Goal: Find specific page/section: Find specific page/section

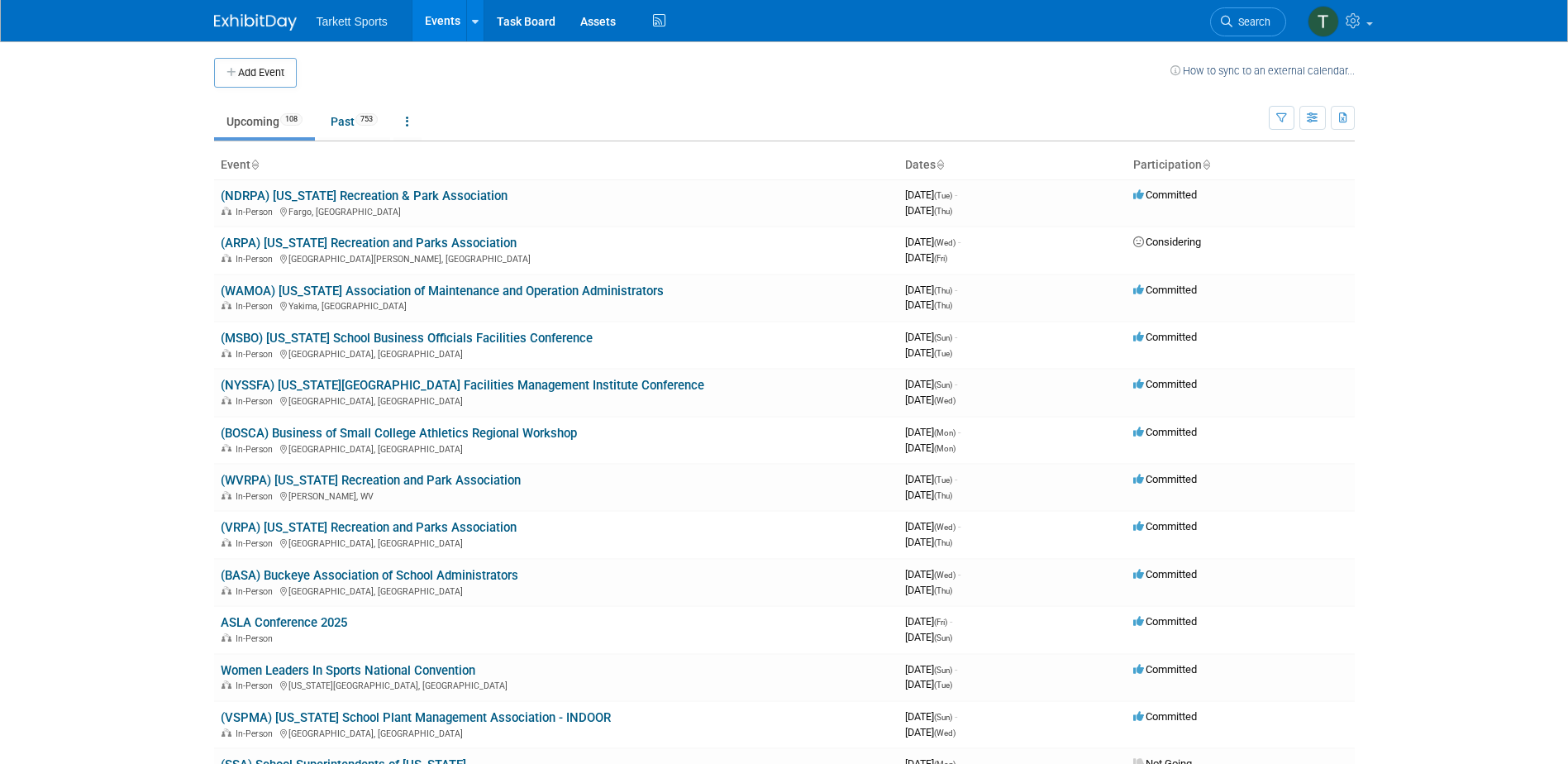
click at [243, 122] on link "Upcoming 108" at bounding box center [264, 121] width 101 height 32
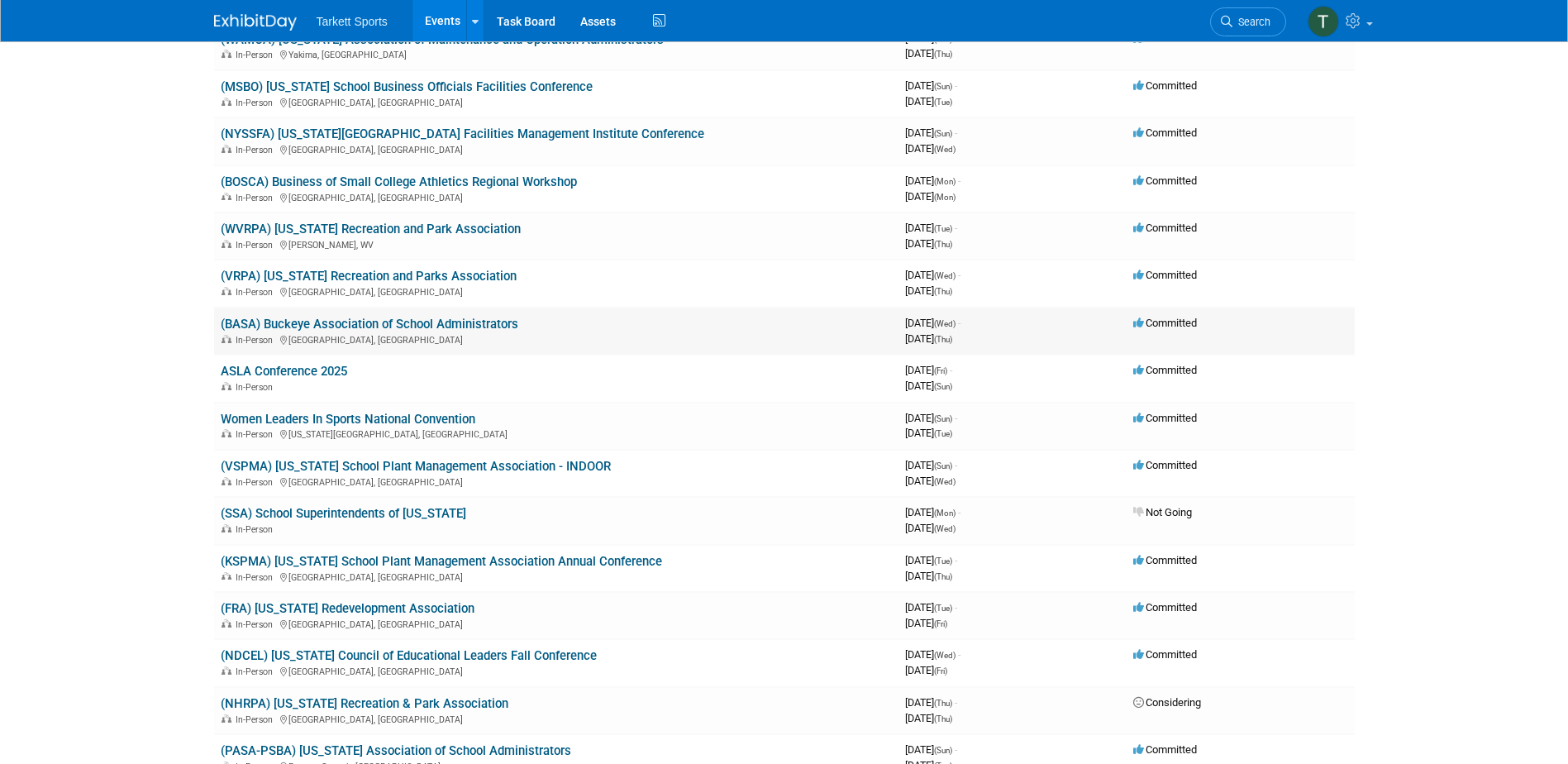
scroll to position [248, 0]
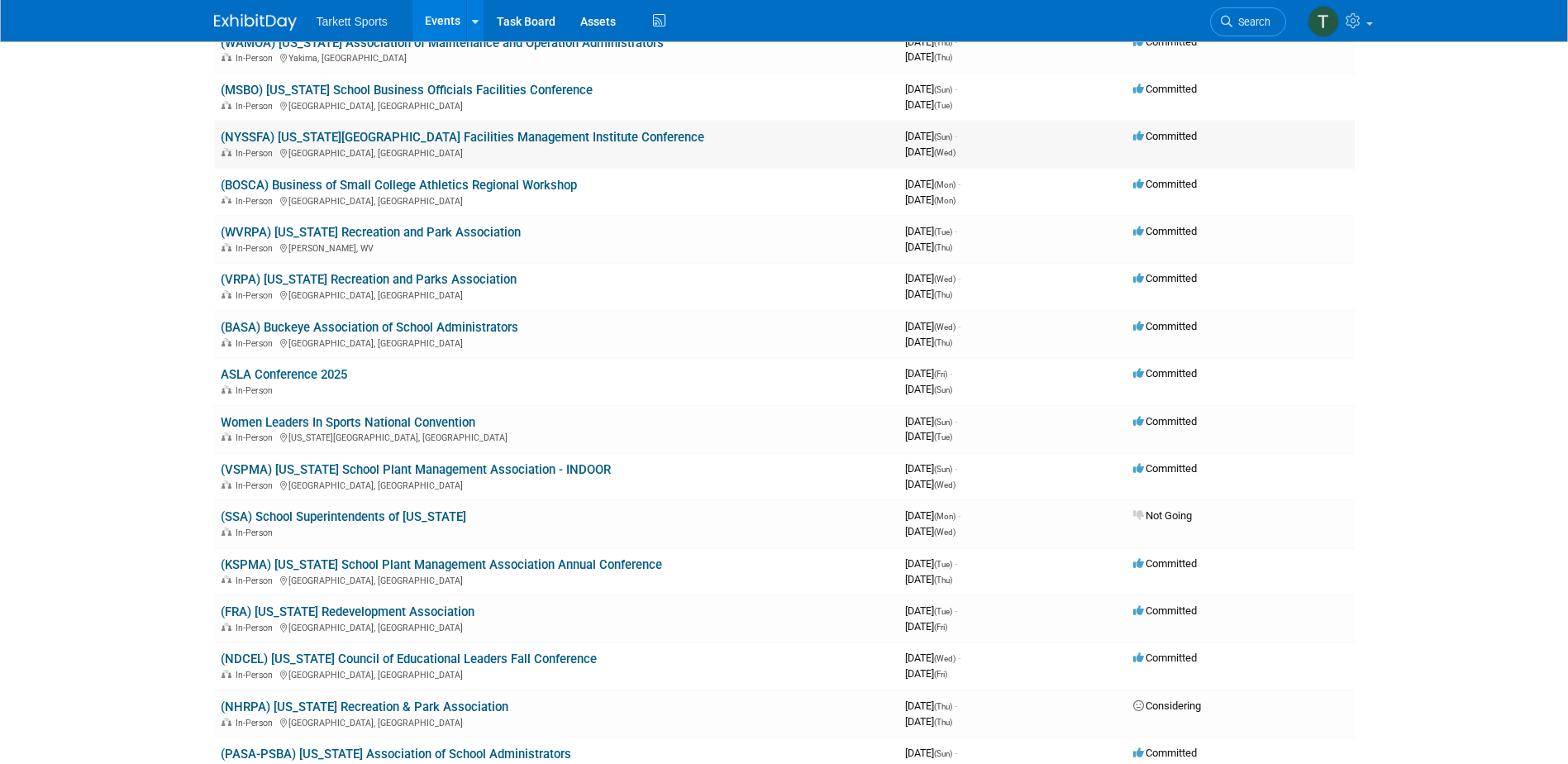
click at [338, 137] on link "(NYSSFA) [US_STATE][GEOGRAPHIC_DATA] Facilities Management Institute Conference" at bounding box center [462, 137] width 484 height 14
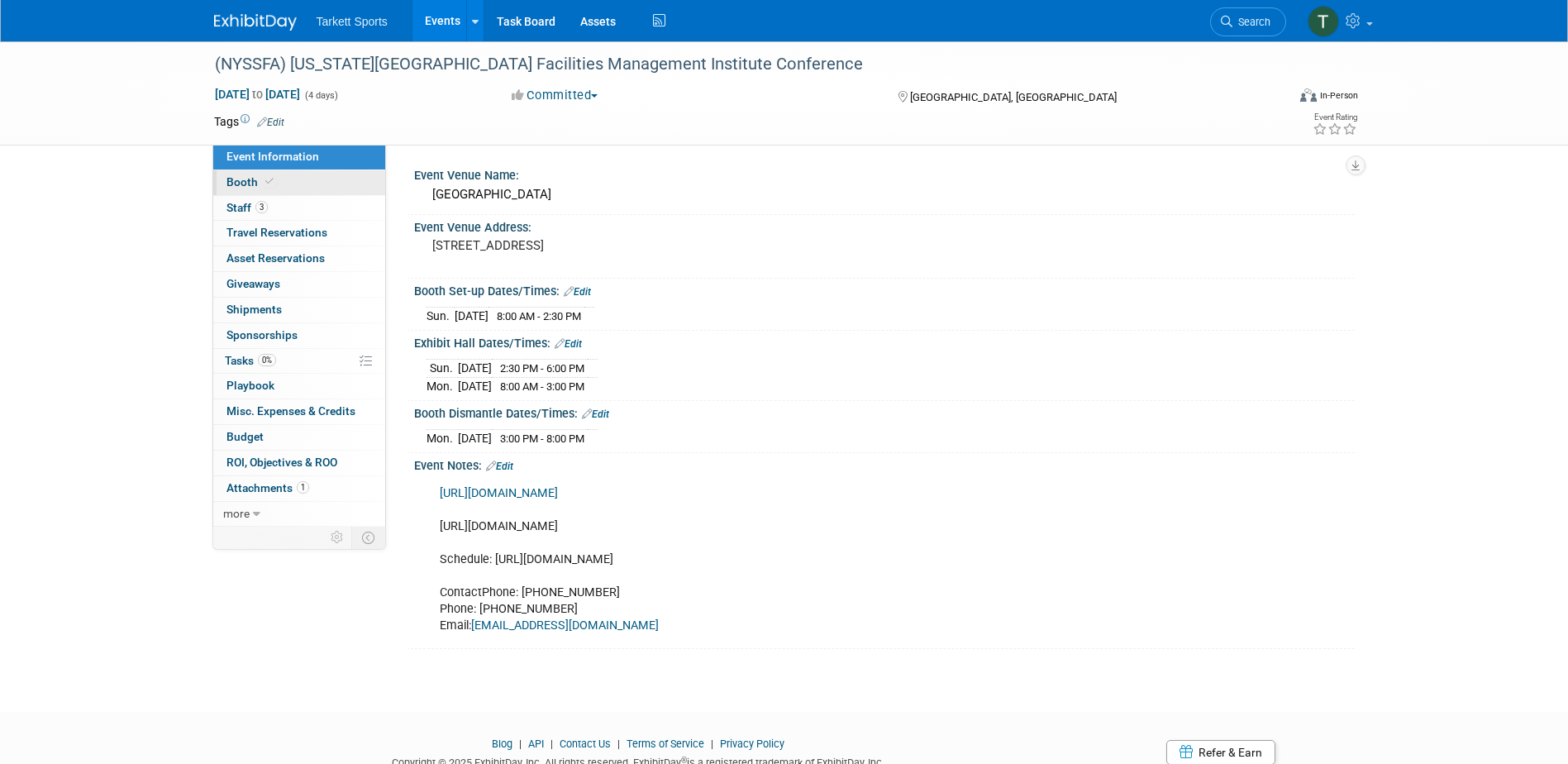
click at [240, 182] on span "Booth" at bounding box center [252, 182] width 51 height 14
select select "FieldTurf, Beynon, Indoor"
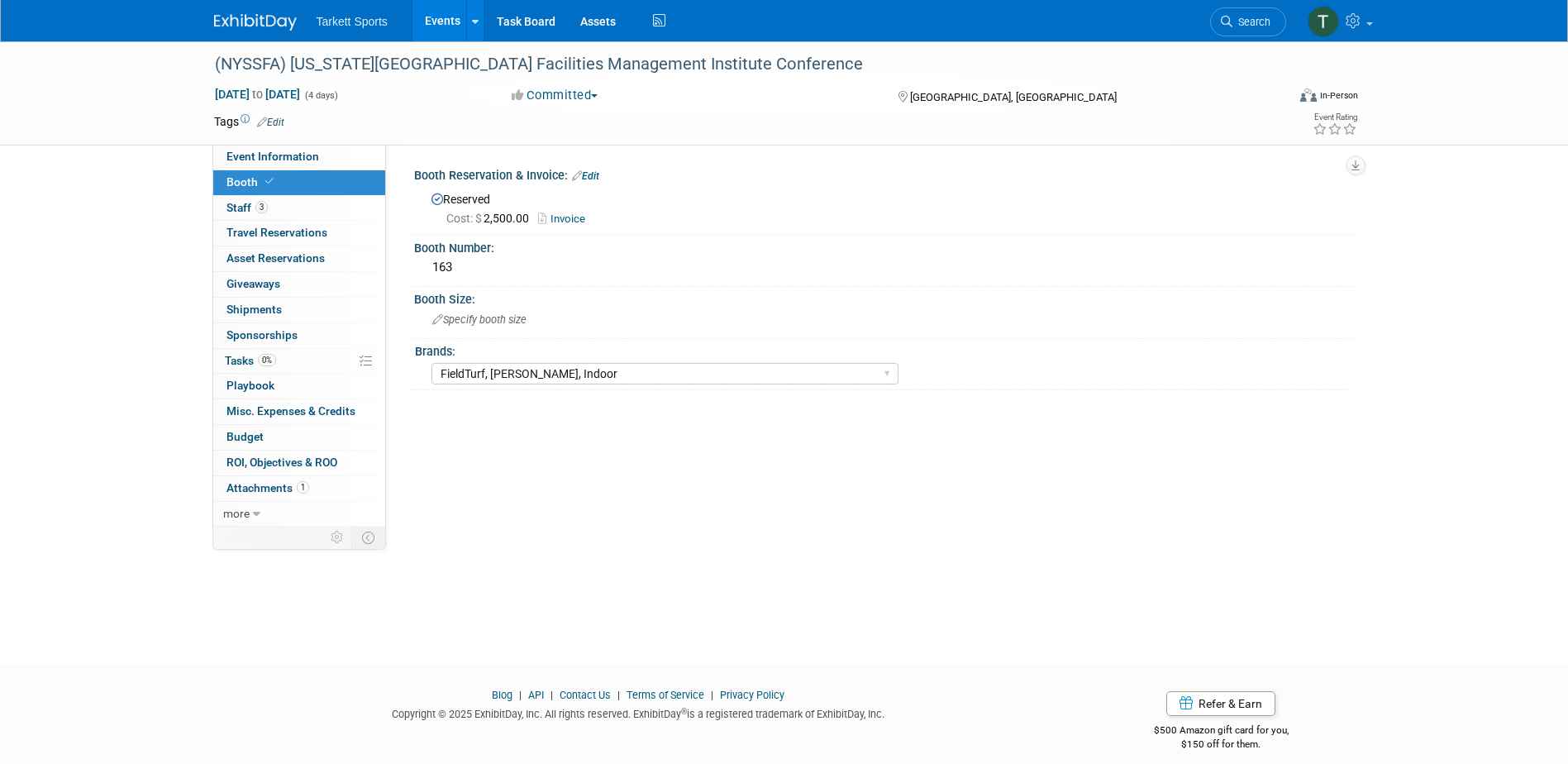
click at [240, 182] on span "Booth" at bounding box center [252, 182] width 51 height 14
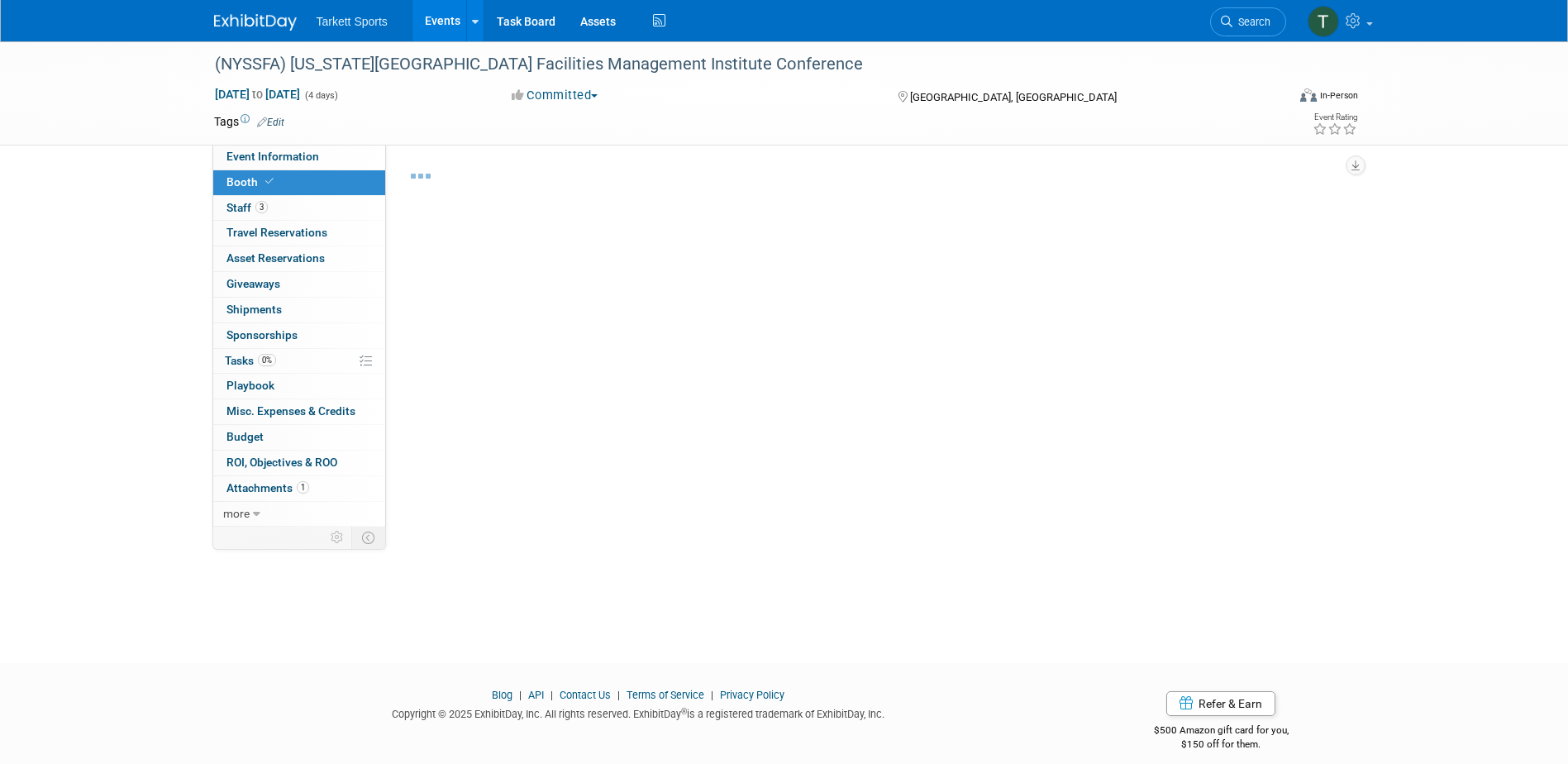
select select "FieldTurf, Beynon, Indoor"
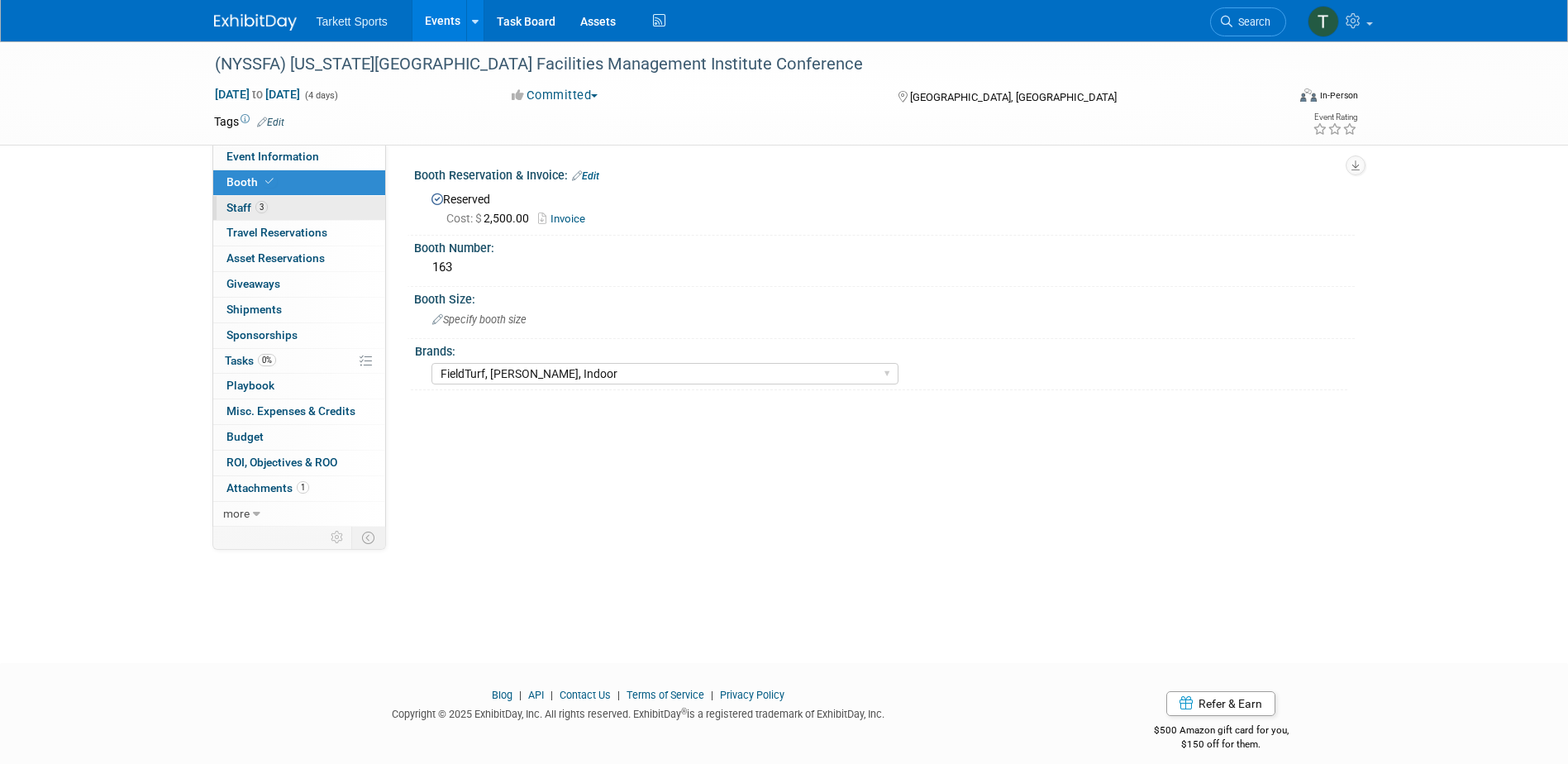
click at [244, 210] on span "Staff 3" at bounding box center [247, 207] width 42 height 14
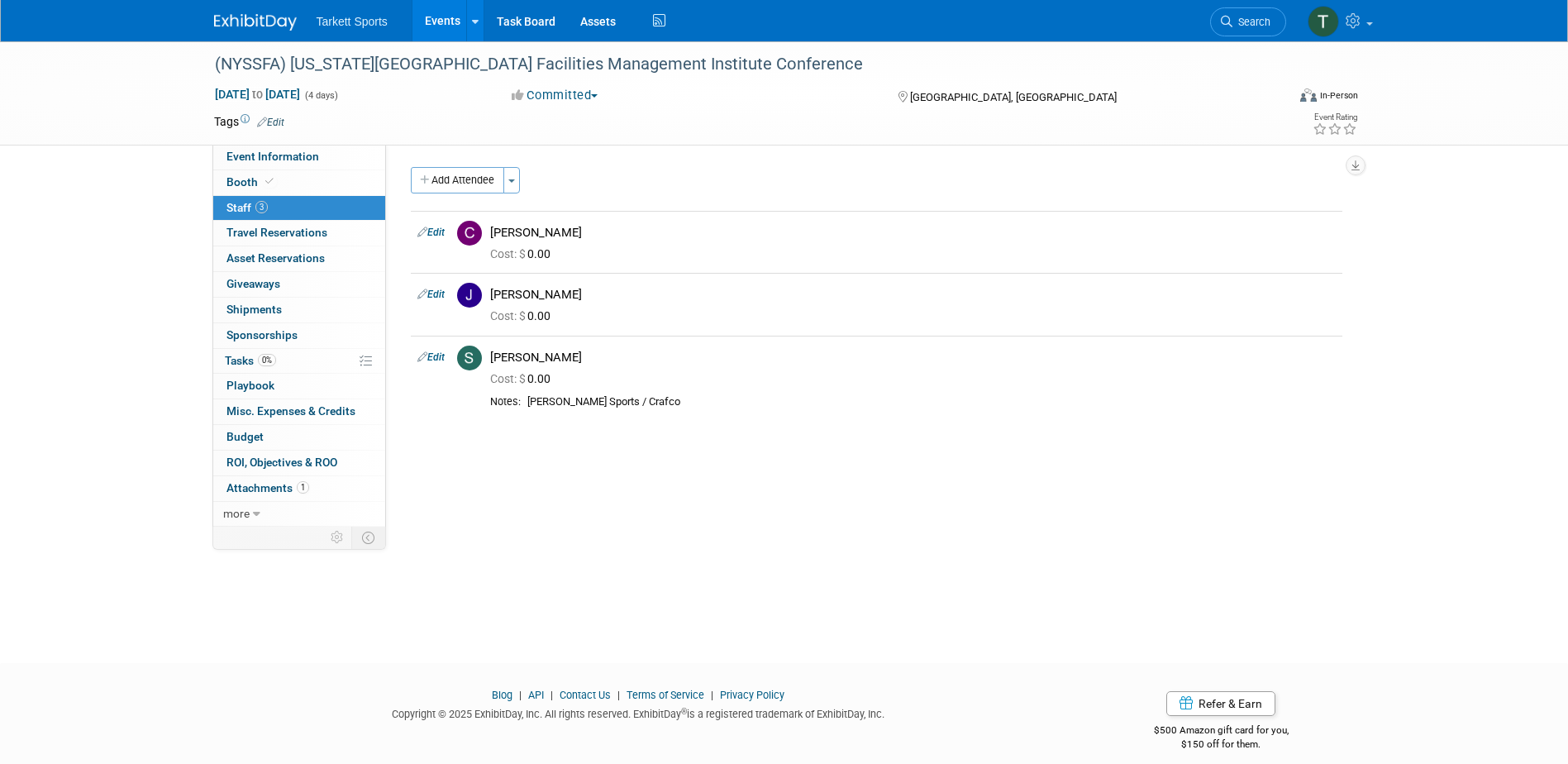
click at [269, 18] on img at bounding box center [255, 23] width 83 height 16
